Goal: Information Seeking & Learning: Find specific fact

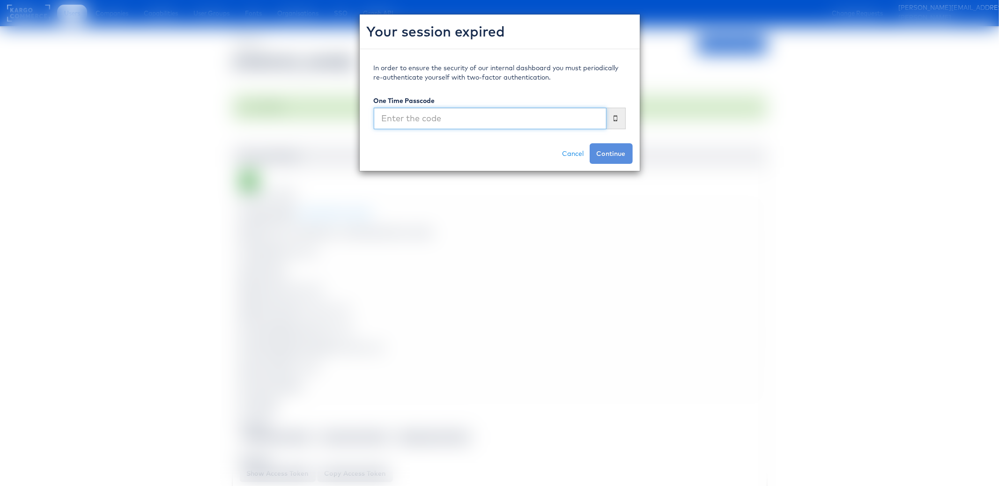
click at [507, 120] on input "text" at bounding box center [490, 119] width 233 height 22
click at [486, 125] on input "text" at bounding box center [490, 119] width 233 height 22
type input "807899"
click at [590, 143] on button "Continue" at bounding box center [611, 153] width 43 height 21
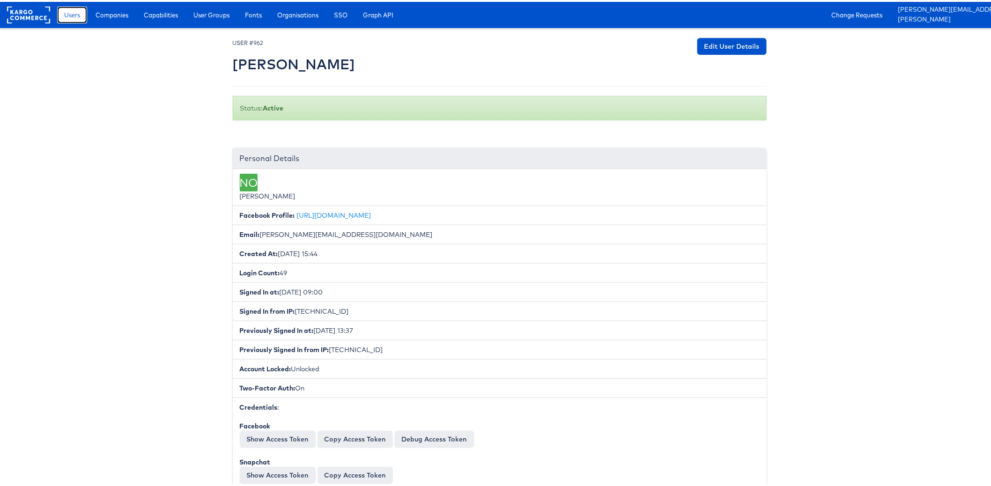
click at [59, 6] on link "Users" at bounding box center [72, 13] width 30 height 17
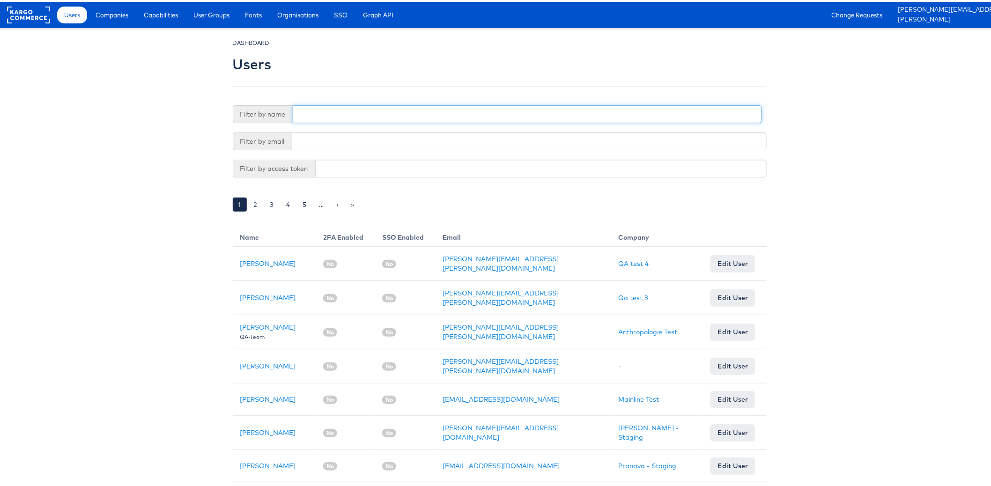
click at [364, 113] on input "text" at bounding box center [527, 113] width 469 height 18
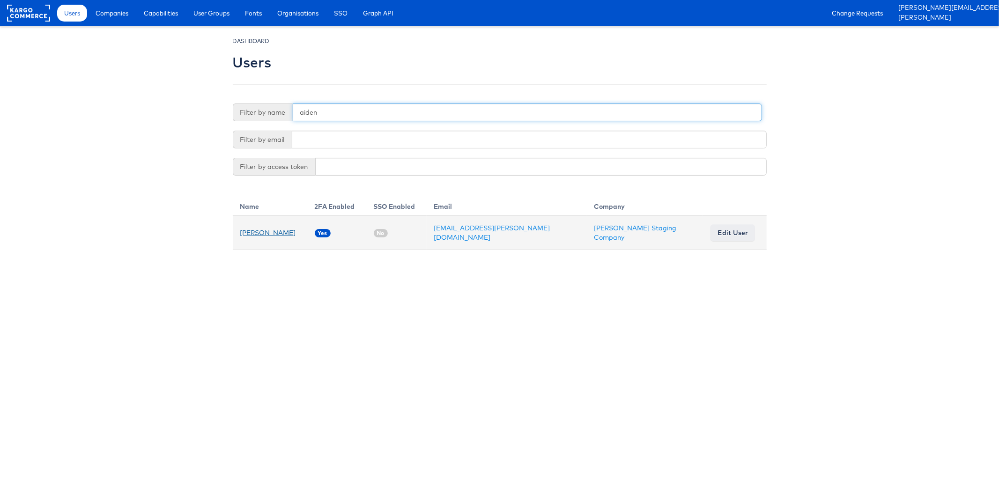
type input "aiden"
click at [269, 231] on link "Aiden Keating" at bounding box center [268, 233] width 56 height 8
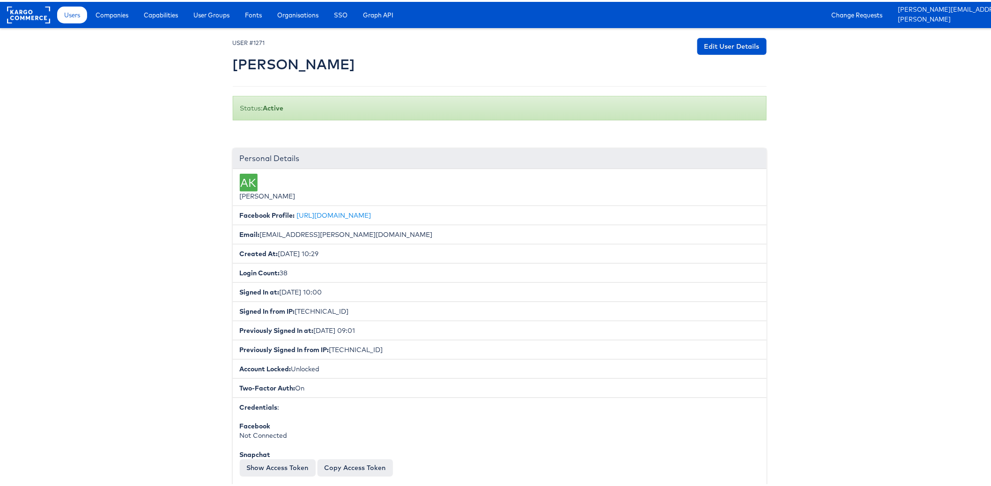
scroll to position [216, 0]
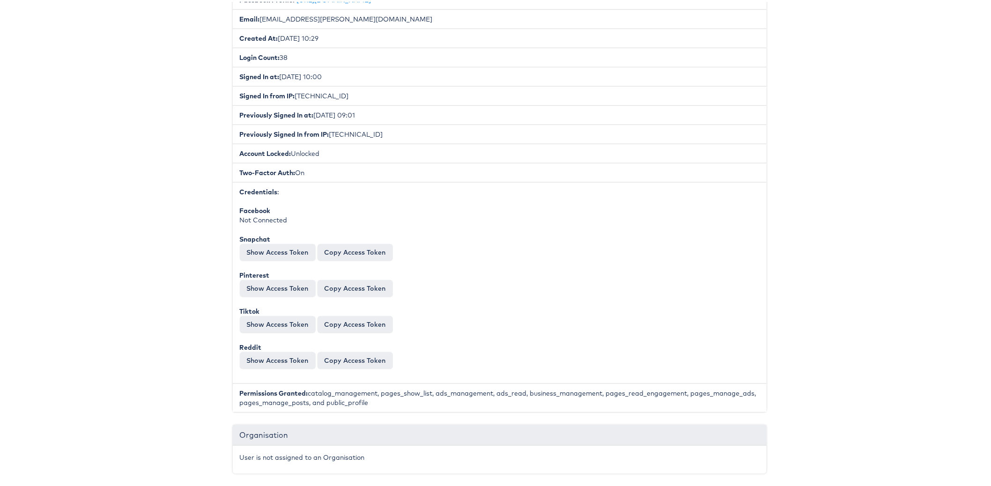
drag, startPoint x: 236, startPoint y: 215, endPoint x: 298, endPoint y: 211, distance: 61.5
click at [298, 211] on div "Facebook Not Connected" at bounding box center [500, 213] width 520 height 19
drag, startPoint x: 298, startPoint y: 211, endPoint x: 237, endPoint y: 211, distance: 60.9
click at [240, 211] on div "Facebook Not Connected" at bounding box center [500, 213] width 520 height 19
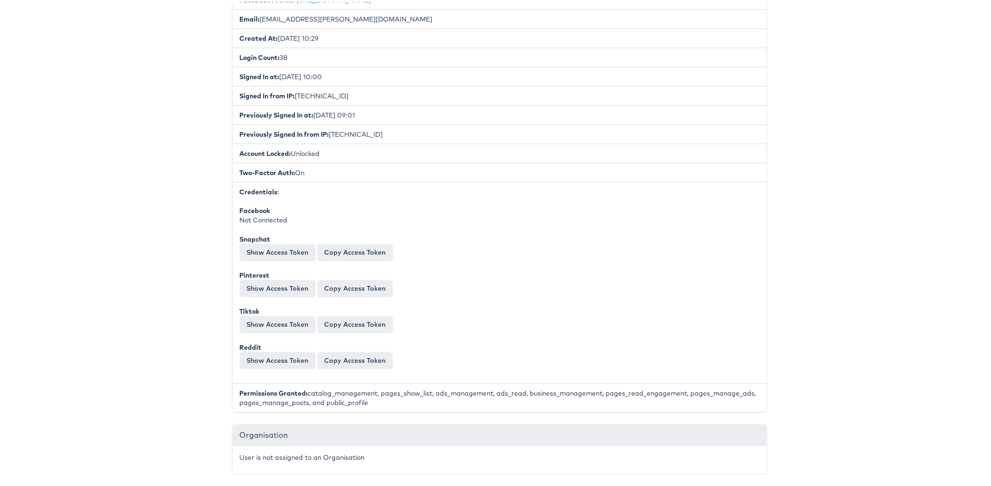
click at [240, 211] on div "Facebook Not Connected" at bounding box center [500, 213] width 520 height 19
drag, startPoint x: 236, startPoint y: 213, endPoint x: 290, endPoint y: 212, distance: 54.4
click at [290, 212] on div "Facebook Not Connected" at bounding box center [500, 213] width 520 height 19
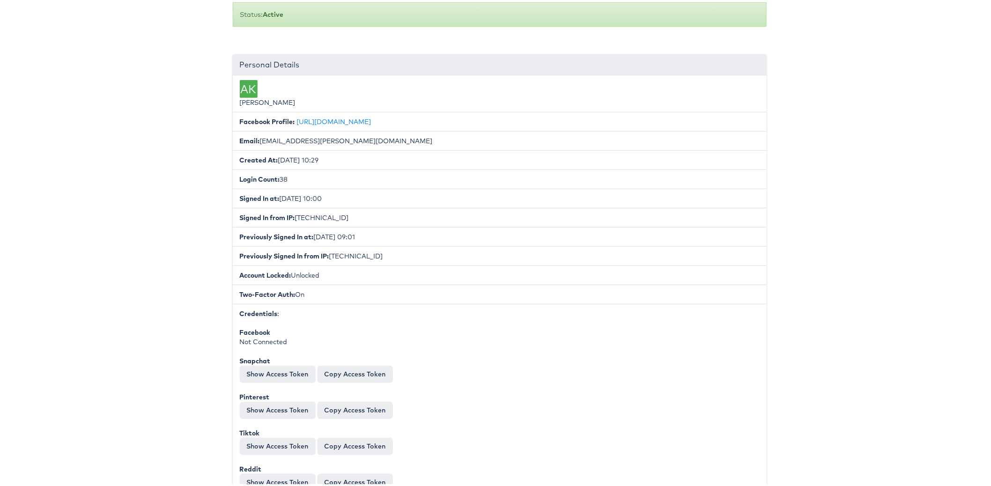
scroll to position [0, 0]
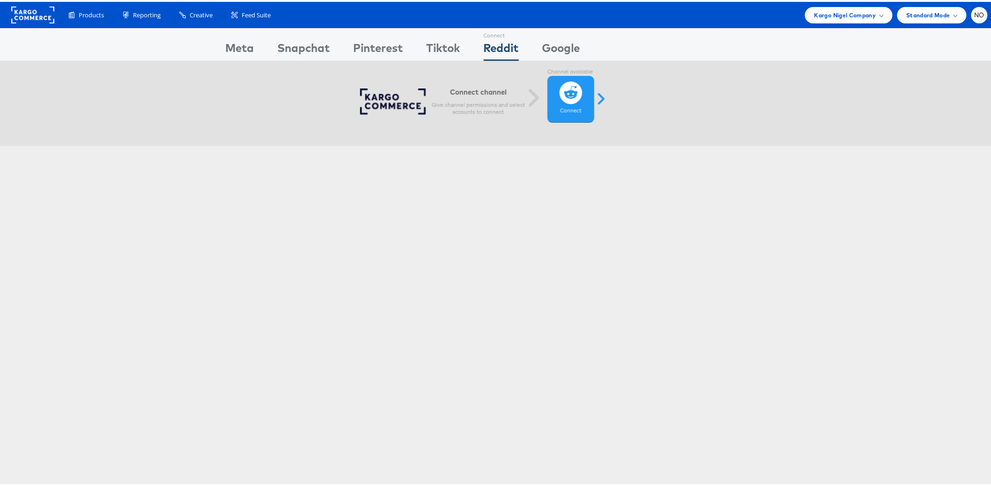
click at [237, 45] on div "Meta" at bounding box center [240, 48] width 29 height 21
click at [237, 50] on div "Meta" at bounding box center [240, 48] width 29 height 21
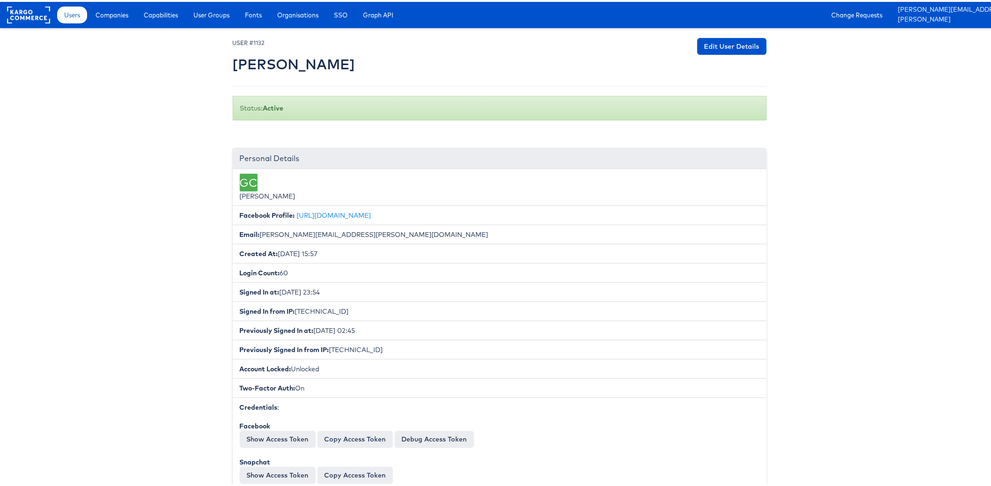
scroll to position [69, 0]
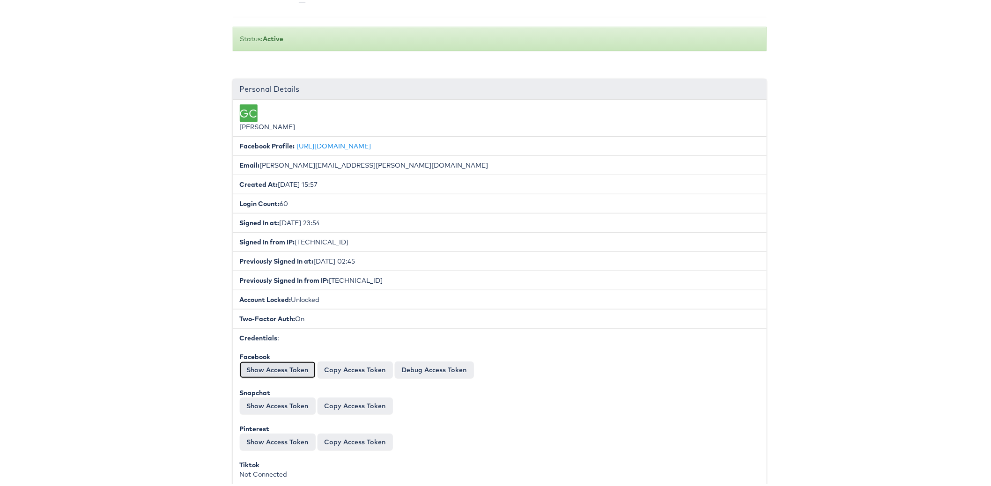
click at [258, 364] on button "Show Access Token" at bounding box center [278, 368] width 76 height 17
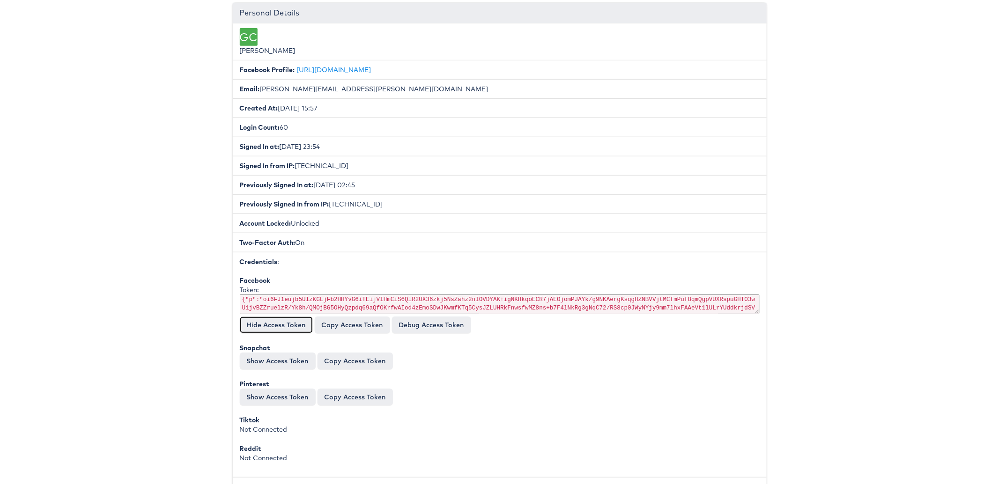
scroll to position [203, 0]
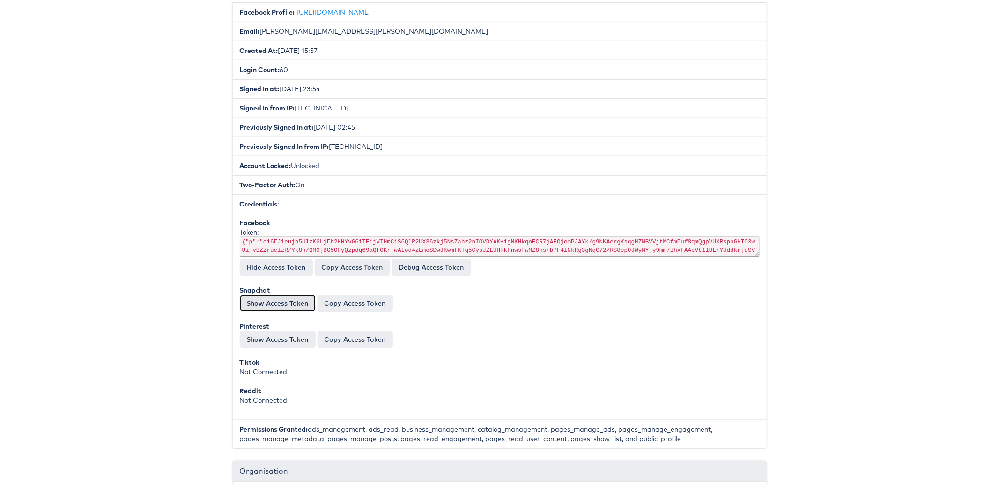
click at [246, 293] on button "Show Access Token" at bounding box center [278, 301] width 76 height 17
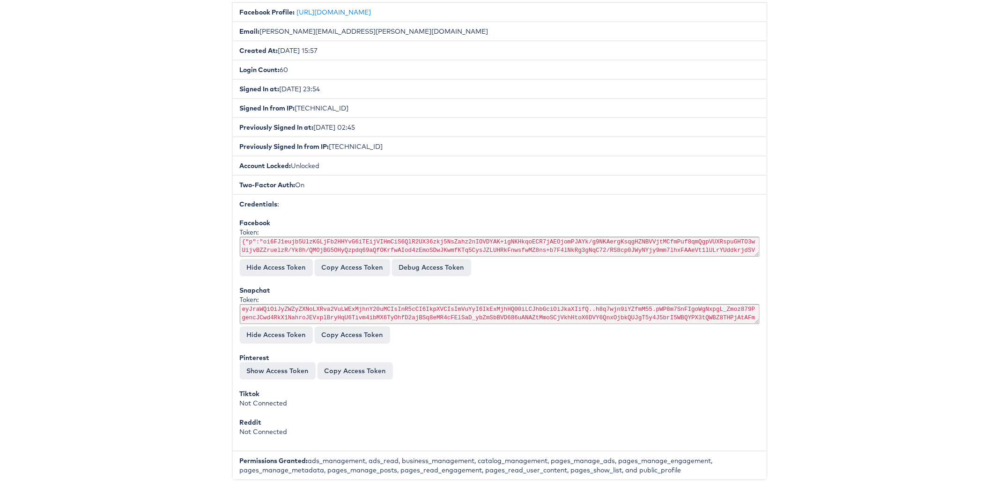
drag, startPoint x: 238, startPoint y: 236, endPoint x: 281, endPoint y: 239, distance: 43.7
click at [281, 239] on div "Token: {"p":"oi6FJ1eujb5UlzKGLjFb2HHYvG6iTEijVIHmCiS6QlR2UX36zkj5NsZahz2nIOVDYA…" at bounding box center [500, 241] width 520 height 31
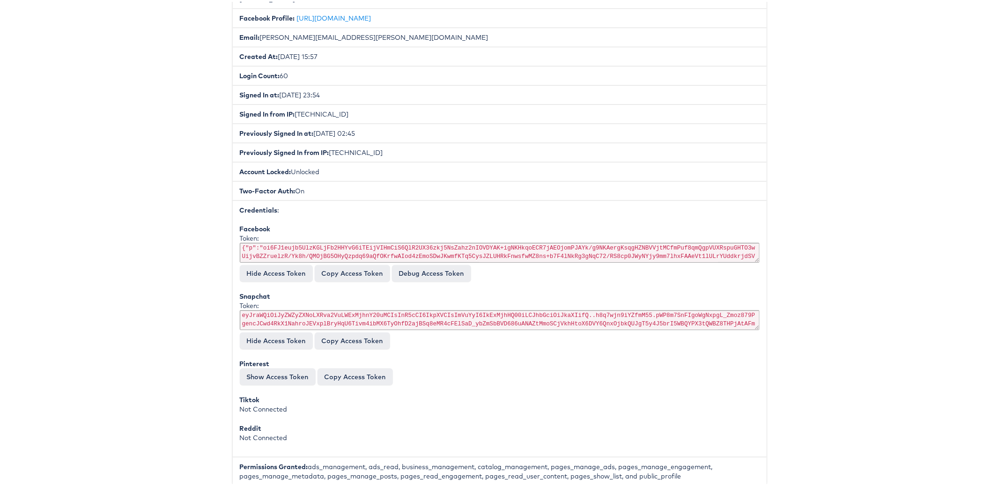
scroll to position [0, 0]
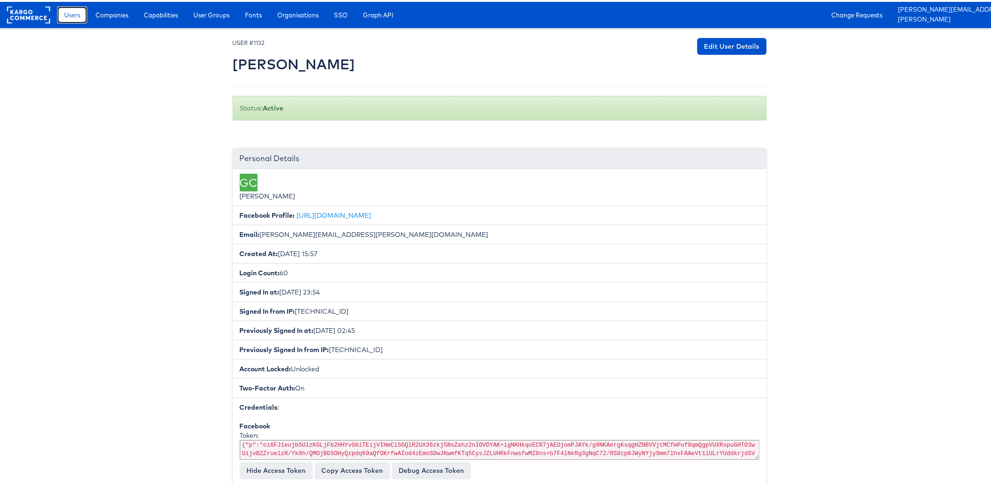
click at [67, 10] on span "Users" at bounding box center [72, 12] width 16 height 9
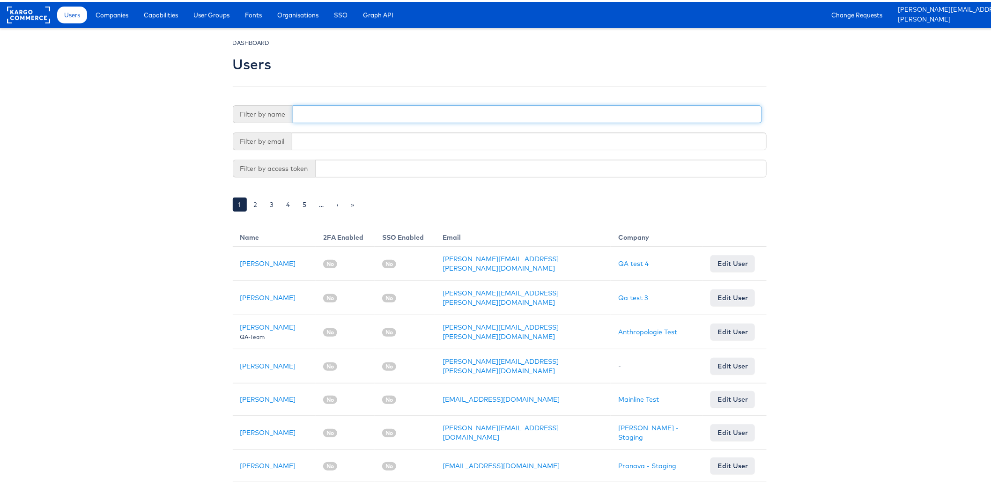
click at [311, 112] on input "text" at bounding box center [527, 113] width 469 height 18
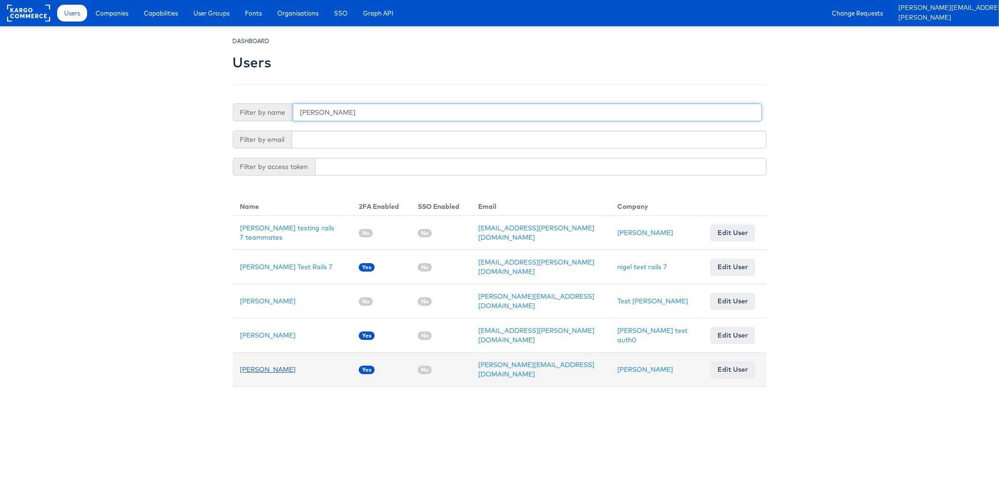
type input "[PERSON_NAME]"
click at [263, 365] on link "[PERSON_NAME]" at bounding box center [268, 369] width 56 height 8
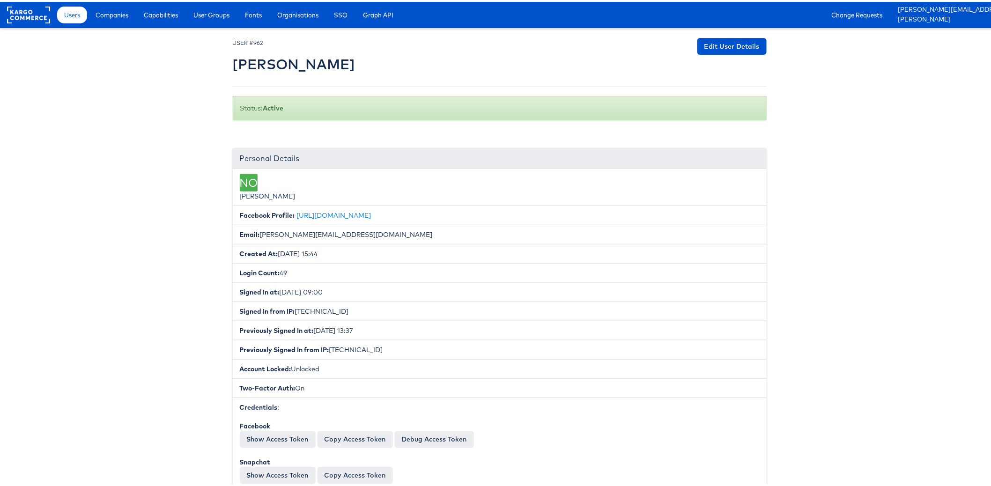
scroll to position [91, 0]
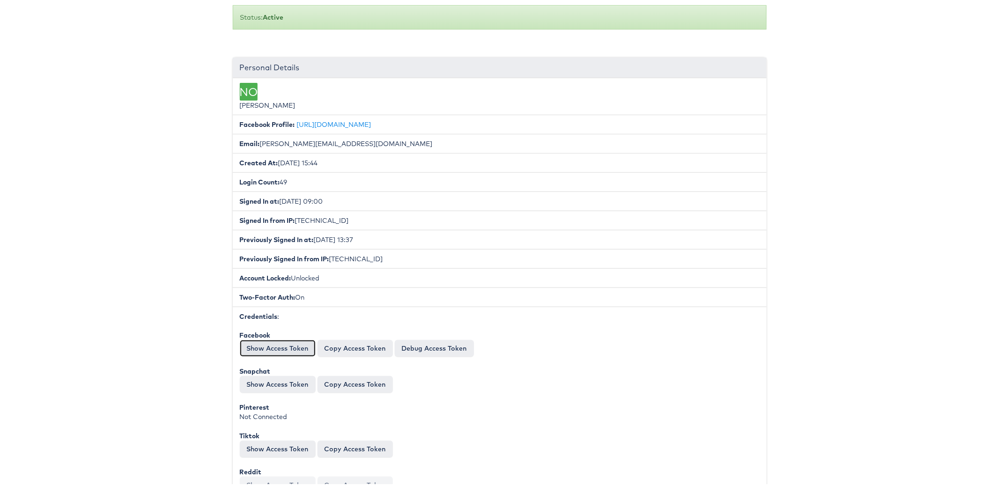
click at [289, 340] on button "Show Access Token" at bounding box center [278, 346] width 76 height 17
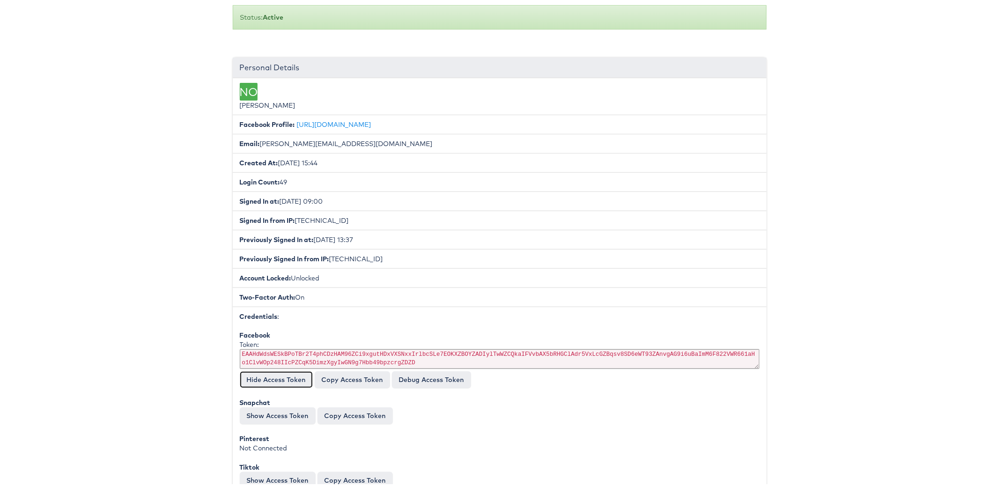
scroll to position [0, 0]
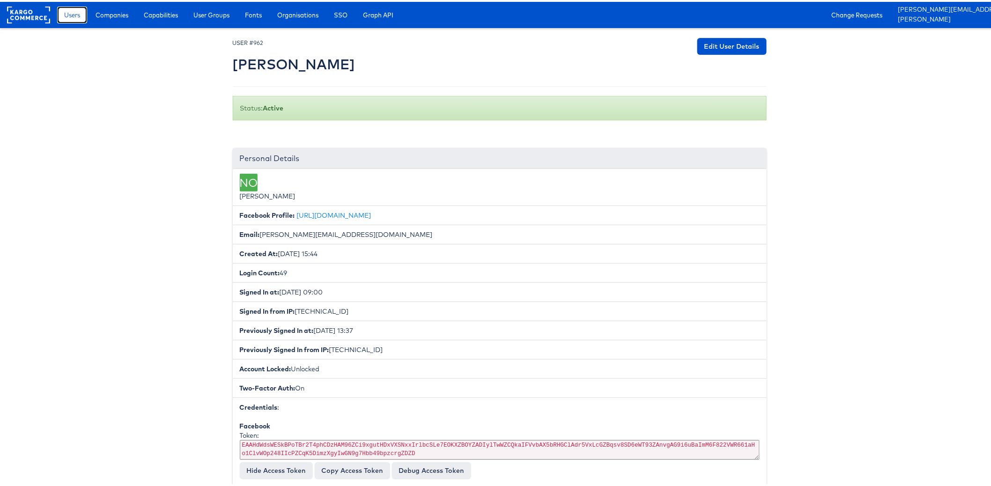
click at [67, 10] on span "Users" at bounding box center [72, 12] width 16 height 9
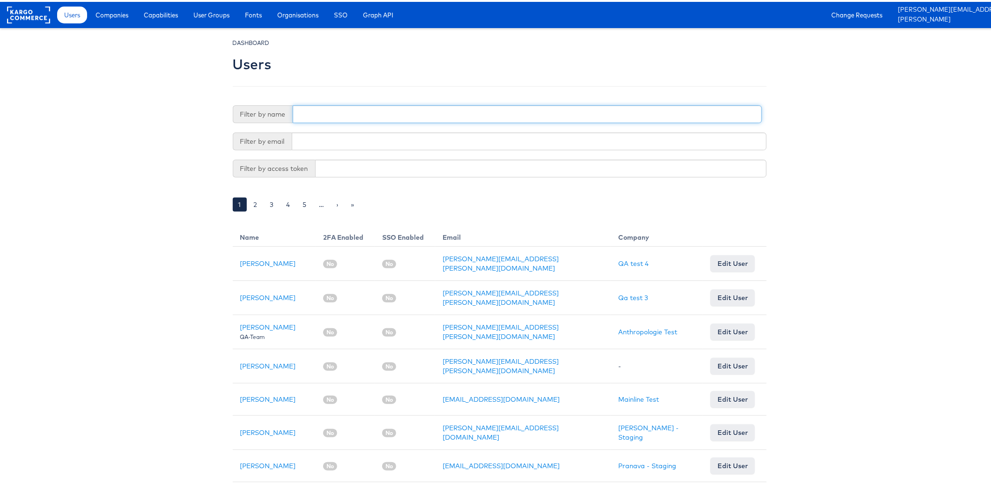
click at [337, 114] on input "text" at bounding box center [527, 113] width 469 height 18
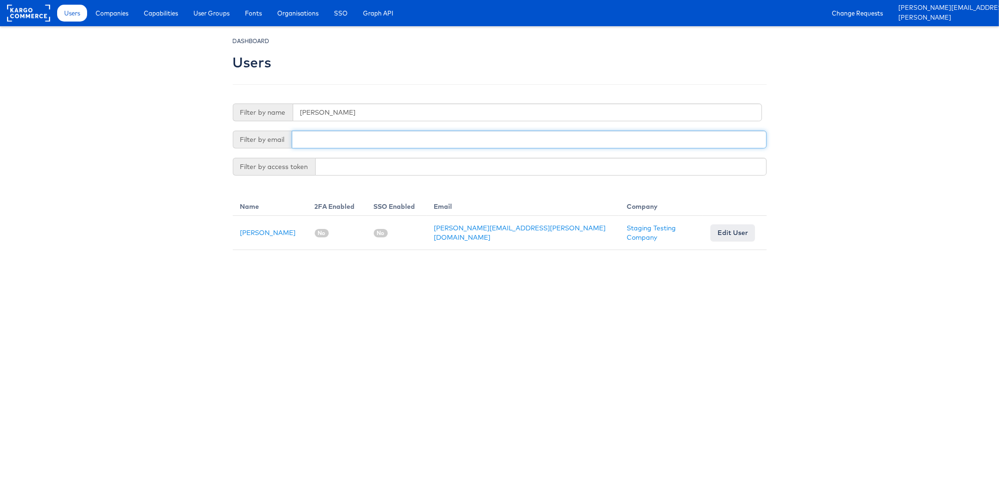
click at [330, 138] on input "text" at bounding box center [529, 140] width 475 height 18
click at [341, 112] on input "robbi" at bounding box center [527, 113] width 469 height 18
type input "r"
click at [347, 138] on input "text" at bounding box center [529, 140] width 475 height 18
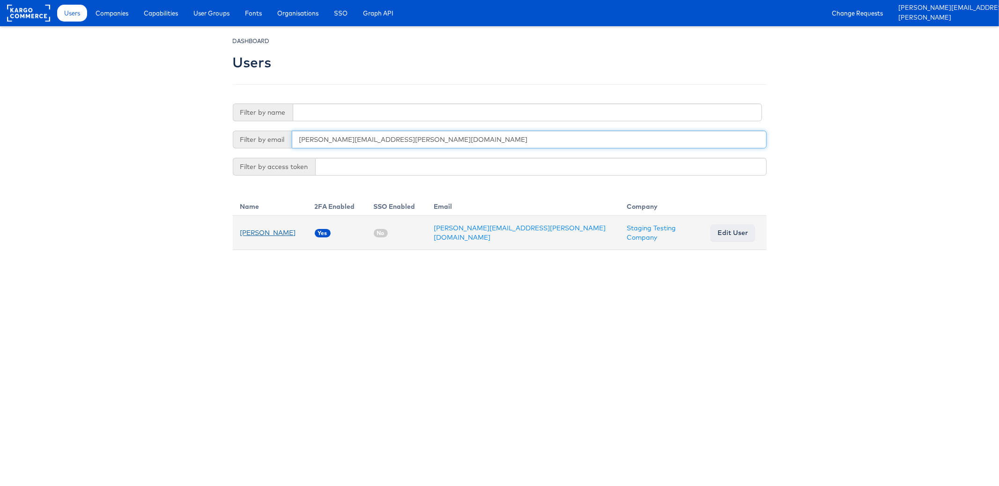
type input "robert.ryan@kargo.com"
click at [246, 230] on link "Rob Ryan" at bounding box center [268, 233] width 56 height 8
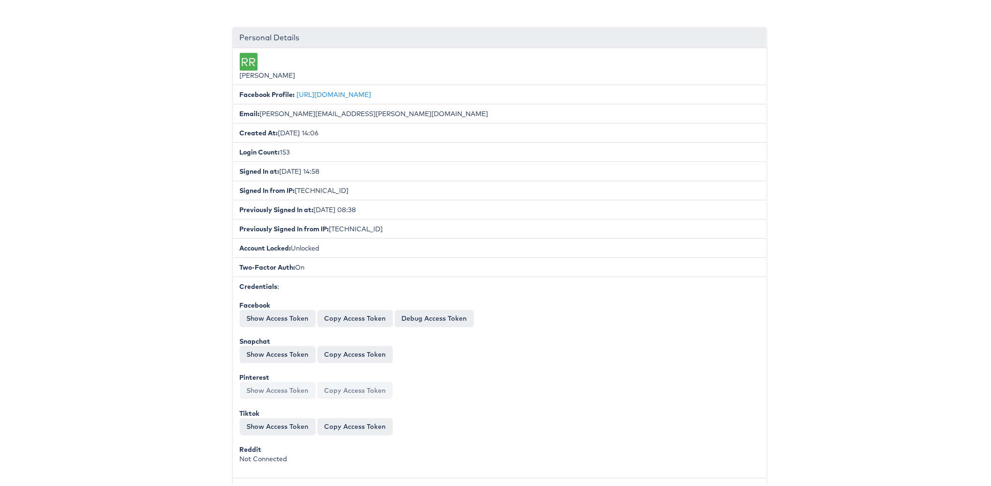
scroll to position [128, 0]
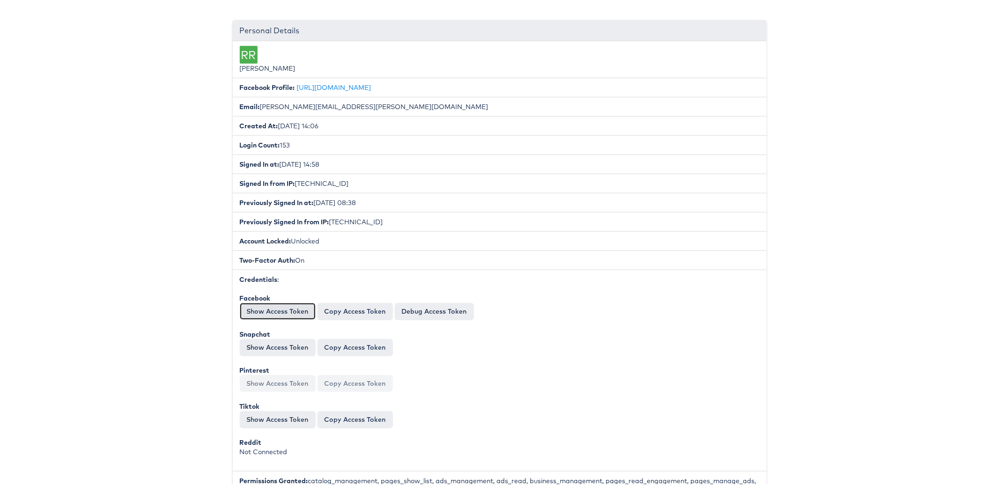
click at [293, 310] on button "Show Access Token" at bounding box center [278, 309] width 76 height 17
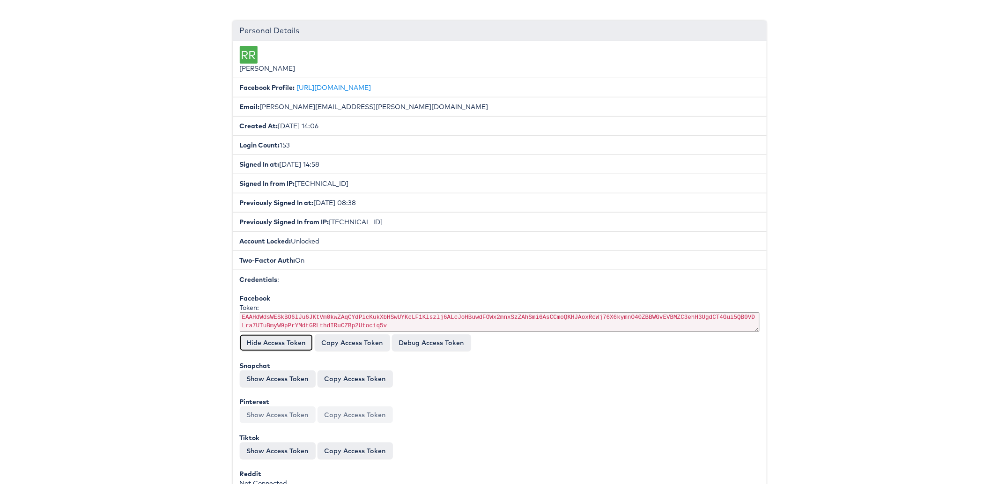
scroll to position [174, 0]
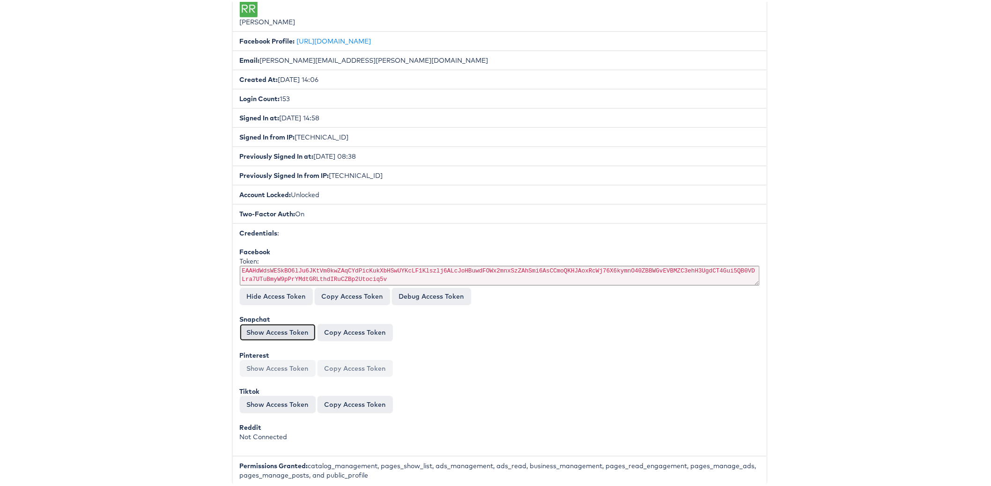
click at [257, 322] on button "Show Access Token" at bounding box center [278, 330] width 76 height 17
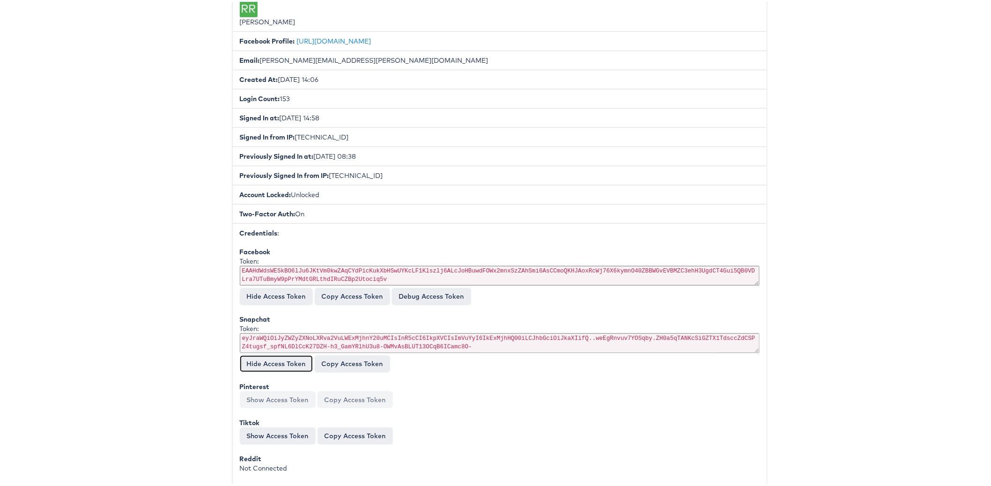
scroll to position [274, 0]
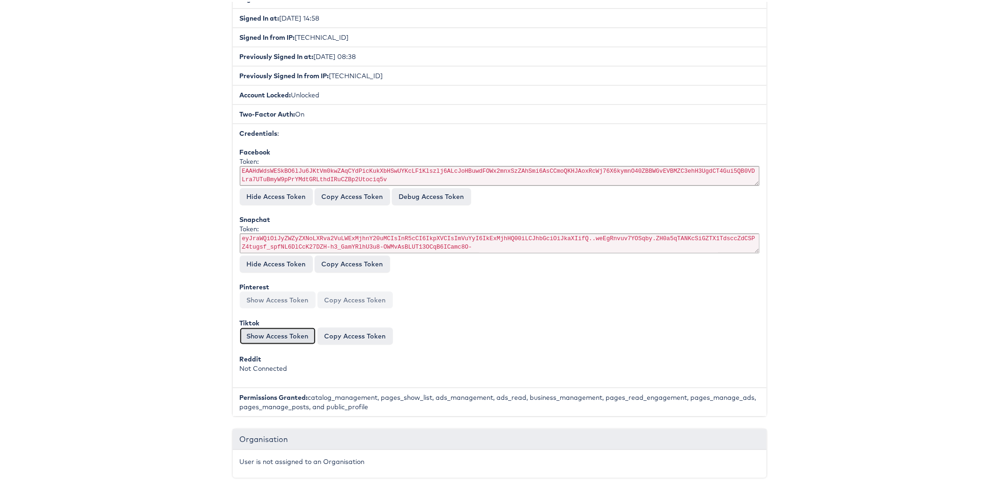
click at [267, 326] on button "Show Access Token" at bounding box center [278, 334] width 76 height 17
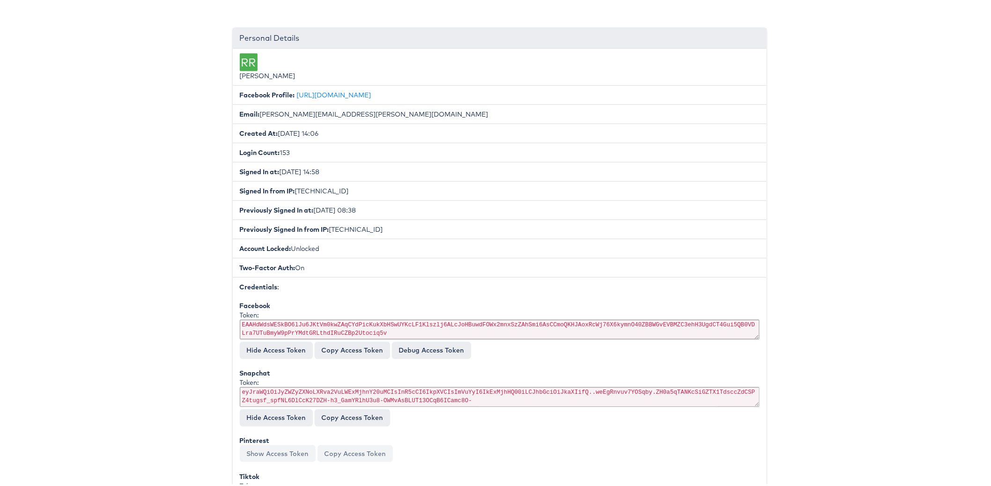
scroll to position [83, 0]
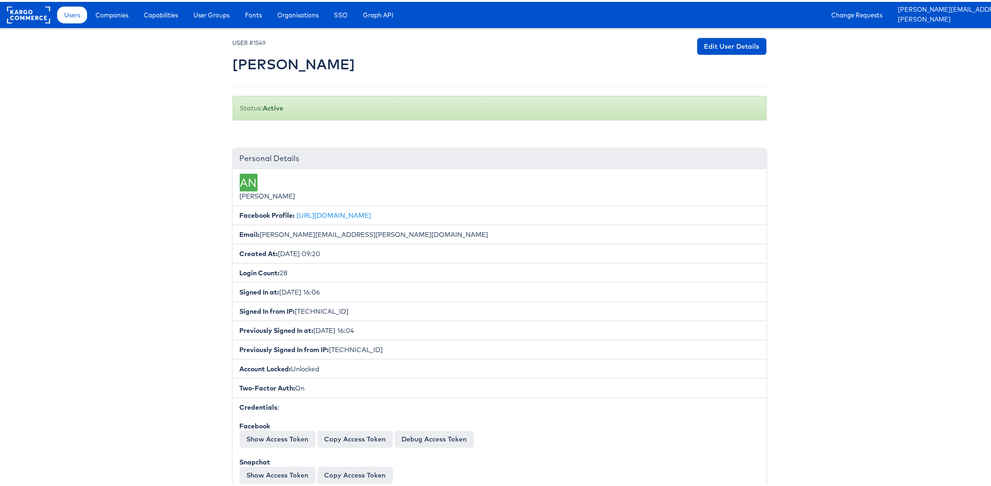
scroll to position [134, 0]
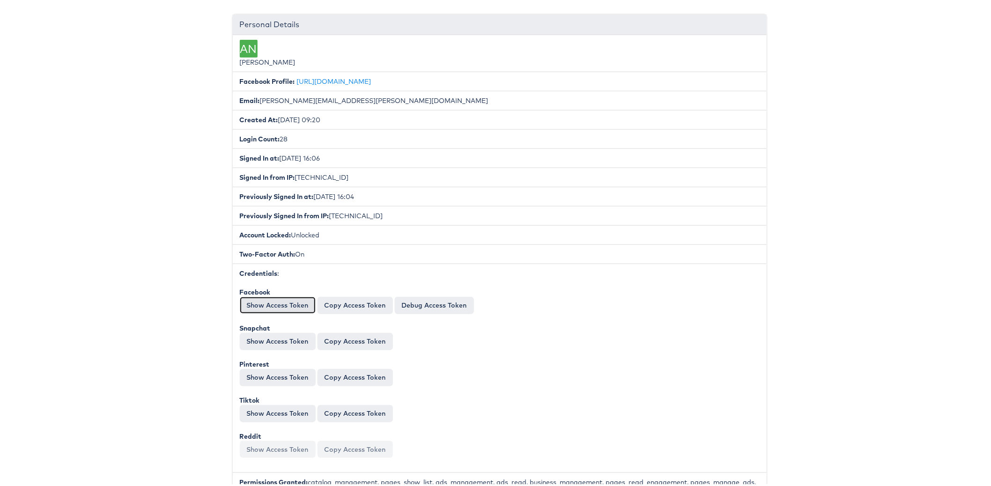
click at [291, 301] on button "Show Access Token" at bounding box center [278, 303] width 76 height 17
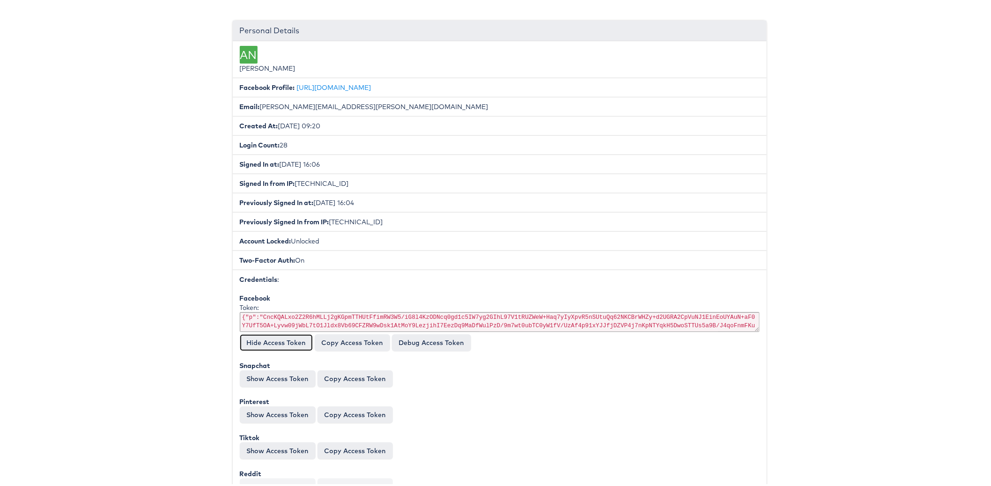
scroll to position [121, 0]
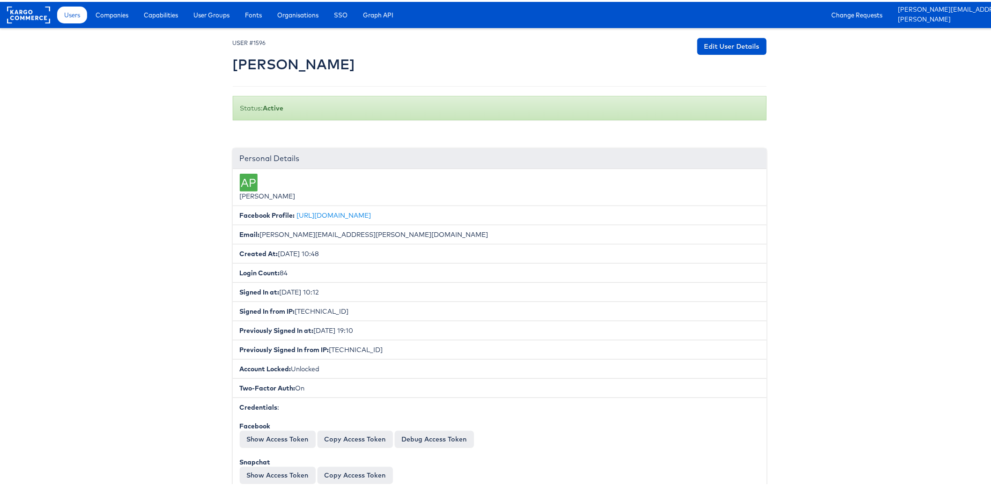
scroll to position [245, 0]
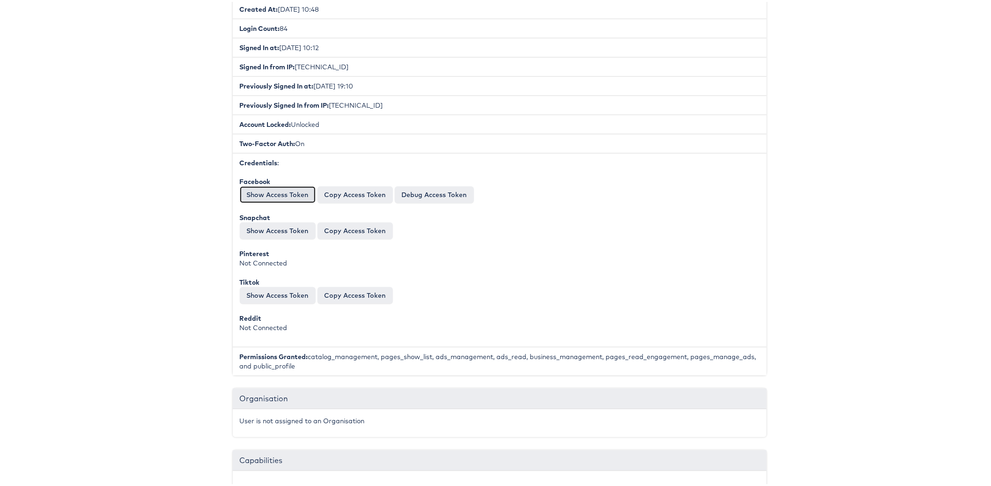
click at [294, 188] on button "Show Access Token" at bounding box center [278, 193] width 76 height 17
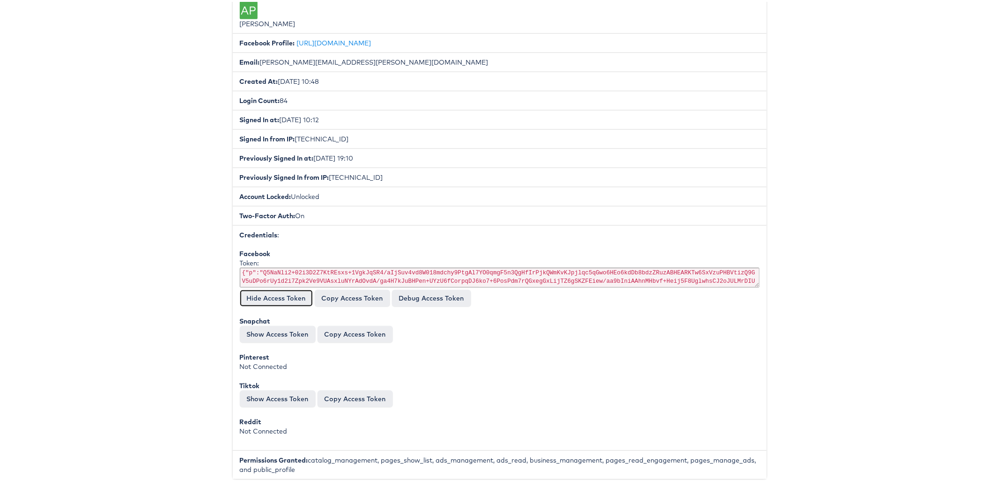
scroll to position [159, 0]
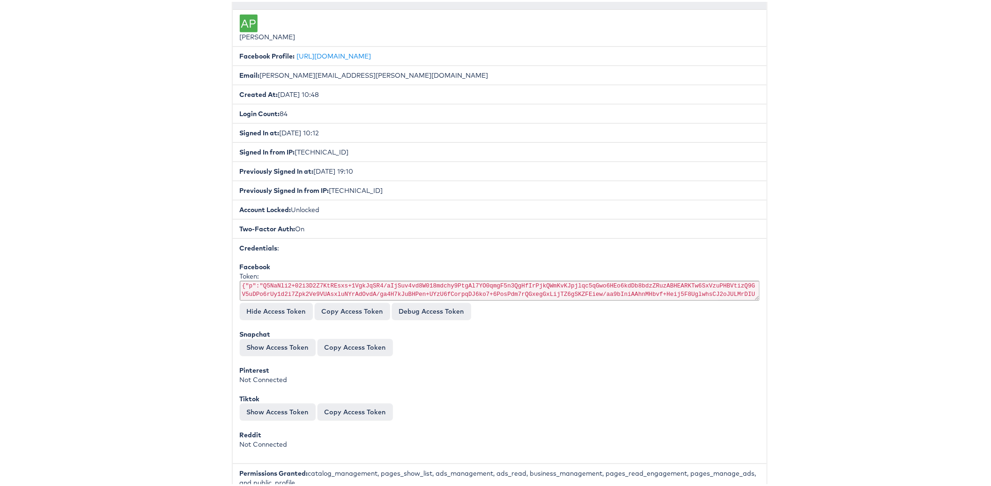
click at [277, 340] on button "Show Access Token" at bounding box center [278, 345] width 76 height 17
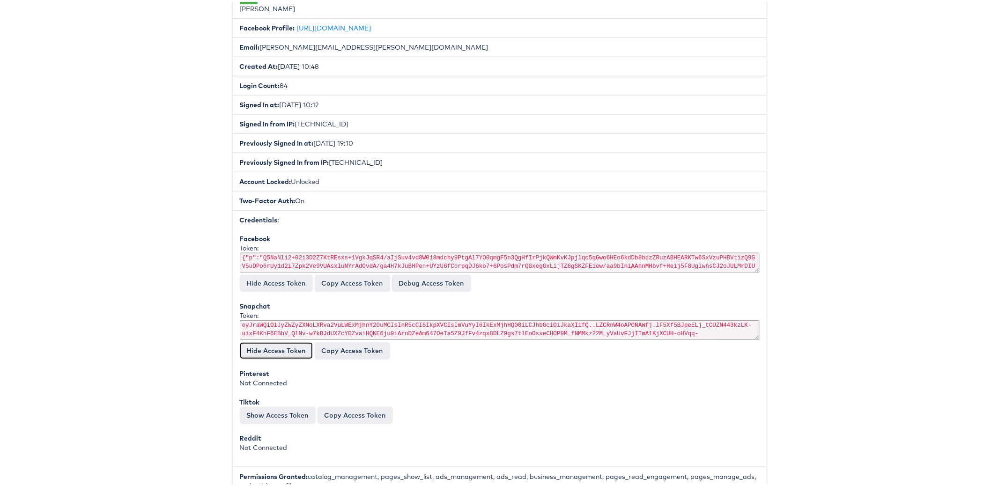
scroll to position [402, 0]
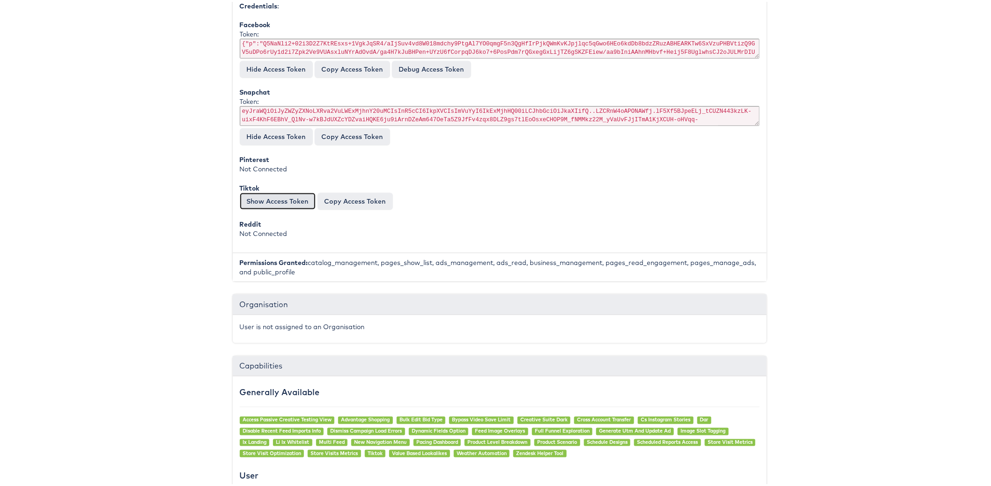
click at [267, 196] on button "Show Access Token" at bounding box center [278, 199] width 76 height 17
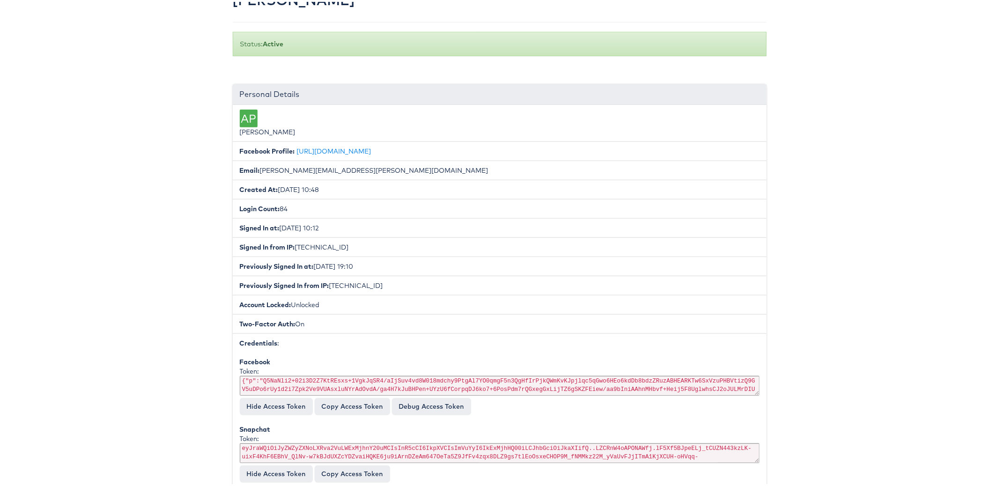
scroll to position [44, 0]
